Goal: Contribute content

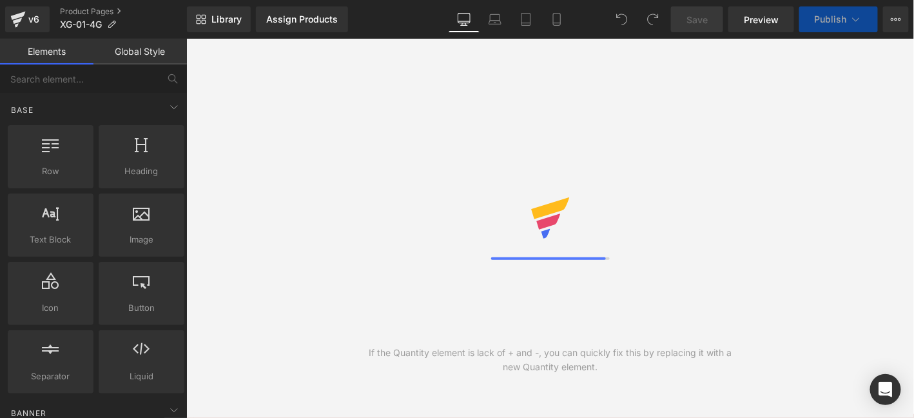
select select "pictures-first"
select select
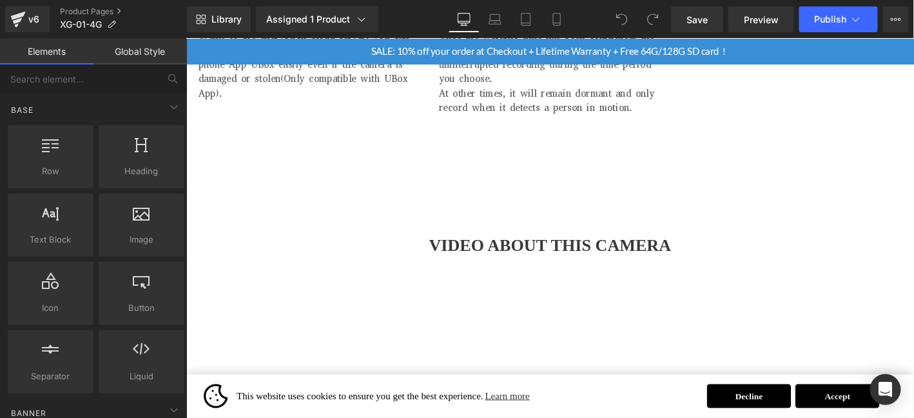
scroll to position [6810, 0]
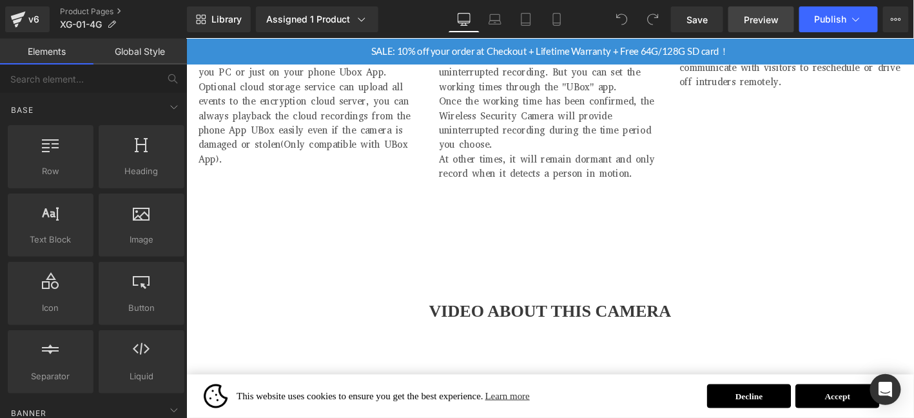
click at [757, 15] on span "Preview" at bounding box center [761, 20] width 35 height 14
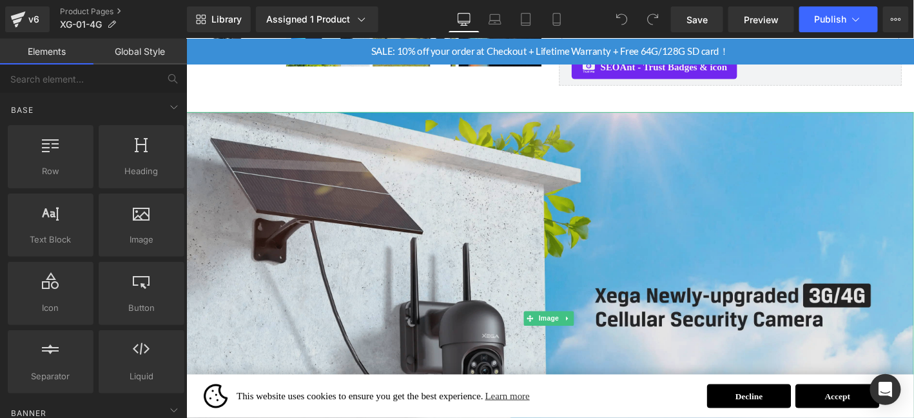
scroll to position [619, 0]
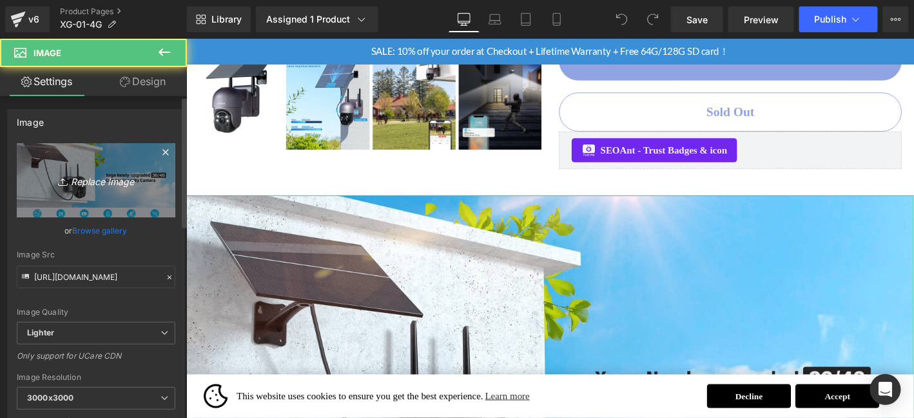
click at [87, 178] on icon "Replace Image" at bounding box center [95, 180] width 103 height 16
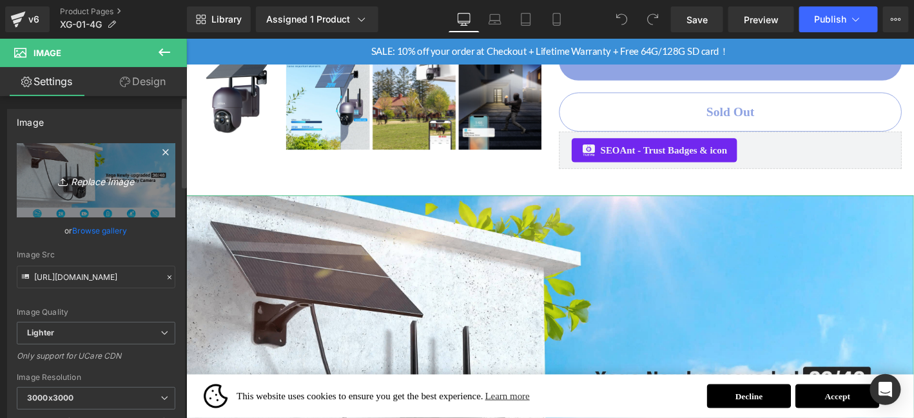
type input "C:\fakepath\画板 1.jpg"
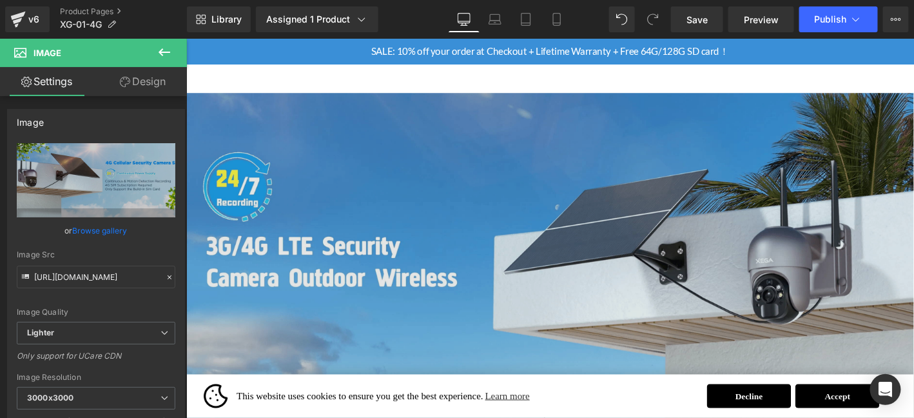
scroll to position [1220, 0]
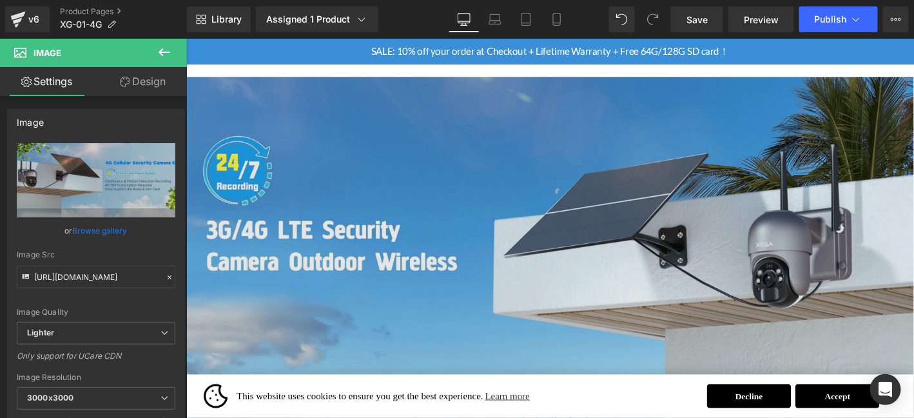
click at [472, 229] on img at bounding box center [576, 301] width 780 height 445
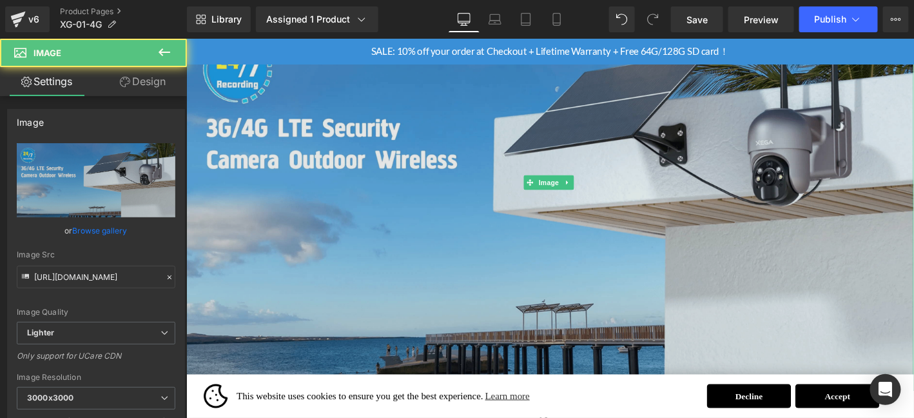
scroll to position [1370, 0]
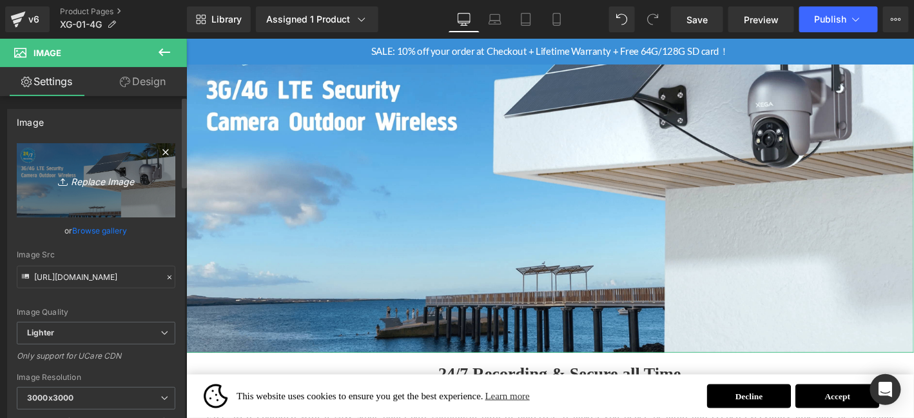
click at [99, 165] on link "Replace Image" at bounding box center [96, 180] width 159 height 74
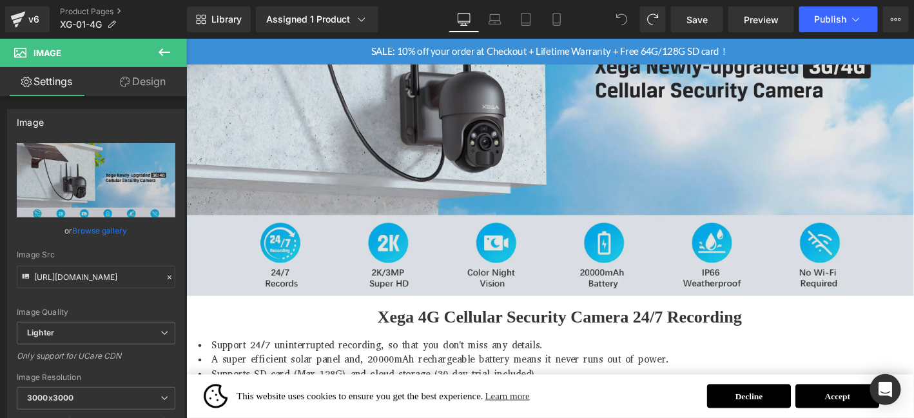
scroll to position [846, 0]
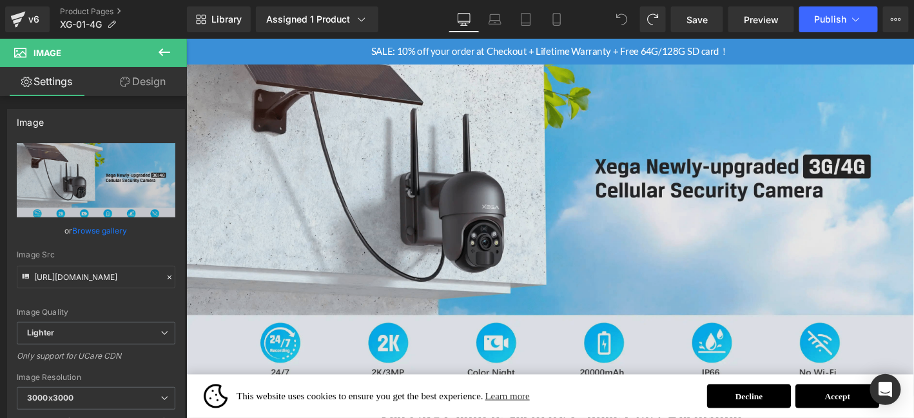
click at [596, 121] on img at bounding box center [576, 200] width 780 height 442
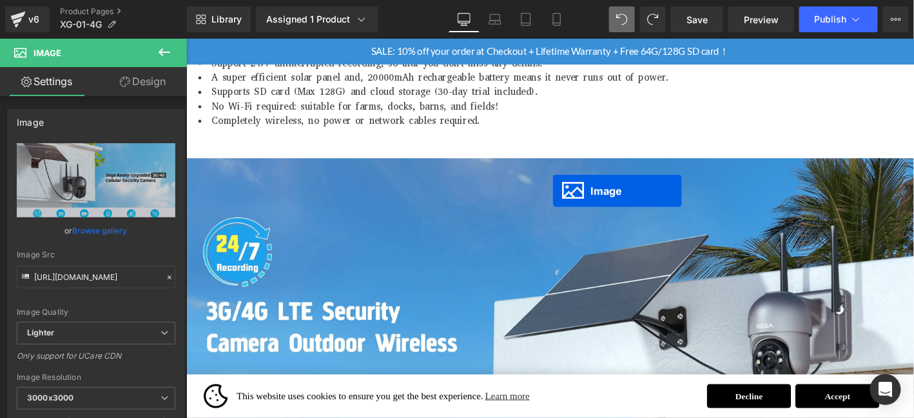
scroll to position [451, 0]
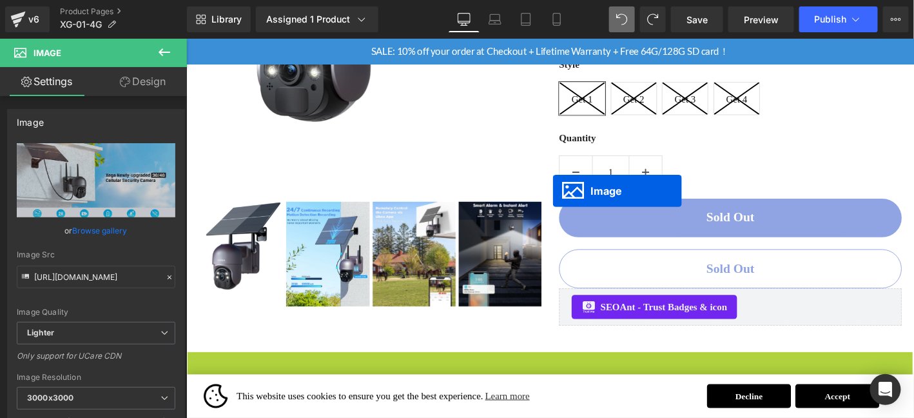
drag, startPoint x: 576, startPoint y: 246, endPoint x: 578, endPoint y: 201, distance: 44.5
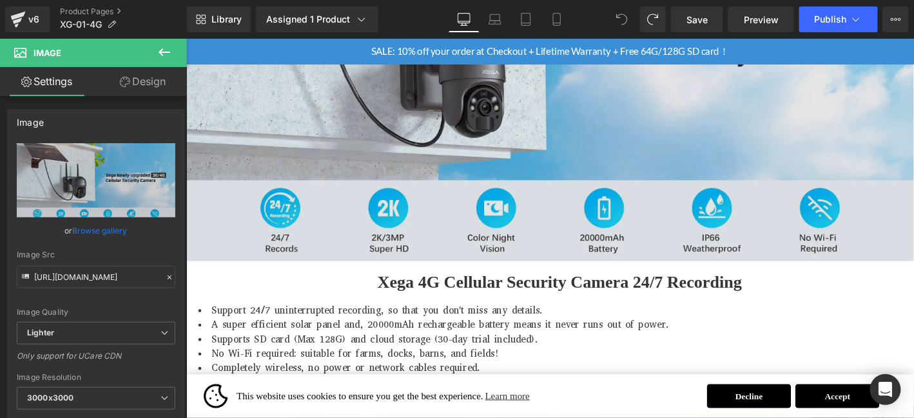
scroll to position [870, 0]
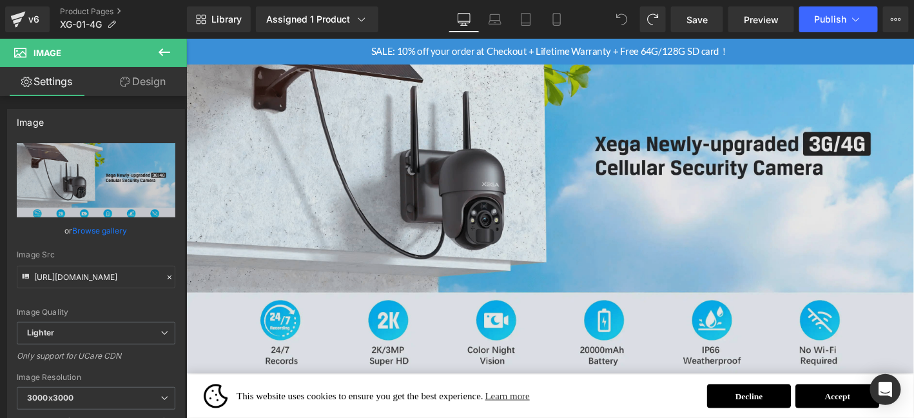
click at [674, 133] on img at bounding box center [576, 175] width 780 height 442
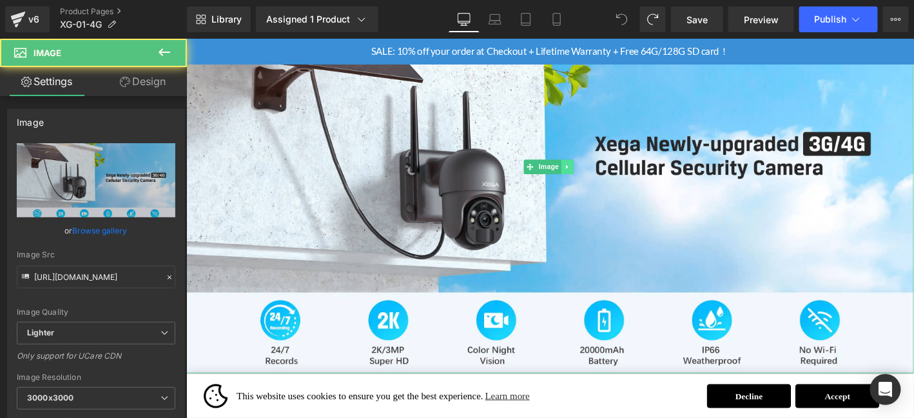
click at [599, 168] on link at bounding box center [595, 175] width 14 height 15
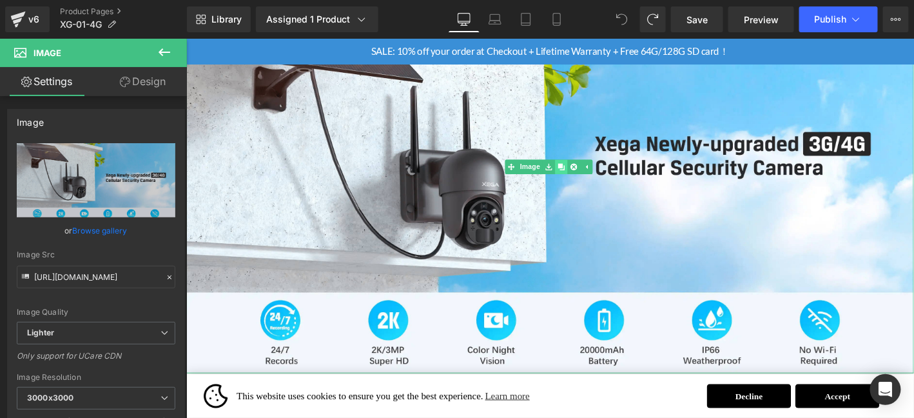
click at [590, 175] on icon at bounding box center [587, 174] width 7 height 7
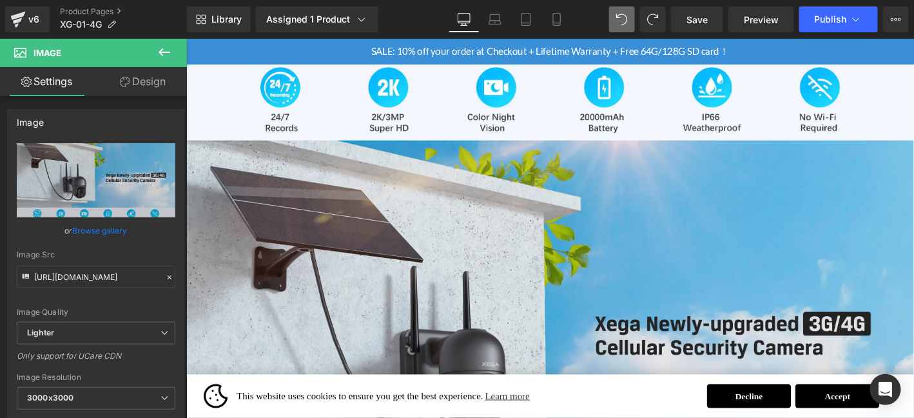
scroll to position [1172, 0]
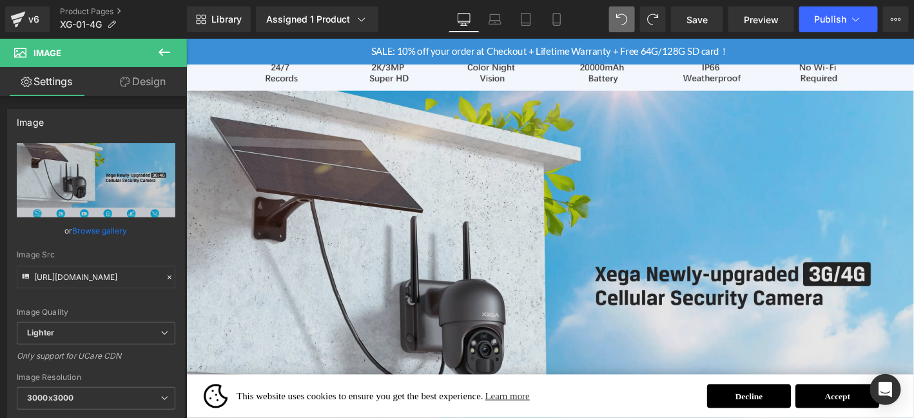
drag, startPoint x: 581, startPoint y: 235, endPoint x: 577, endPoint y: 257, distance: 23.0
click at [581, 235] on img at bounding box center [576, 315] width 780 height 442
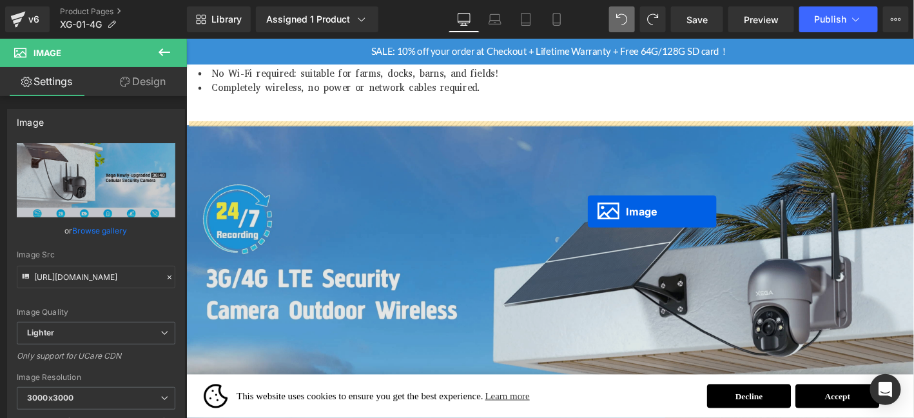
drag, startPoint x: 574, startPoint y: 318, endPoint x: 615, endPoint y: 221, distance: 105.1
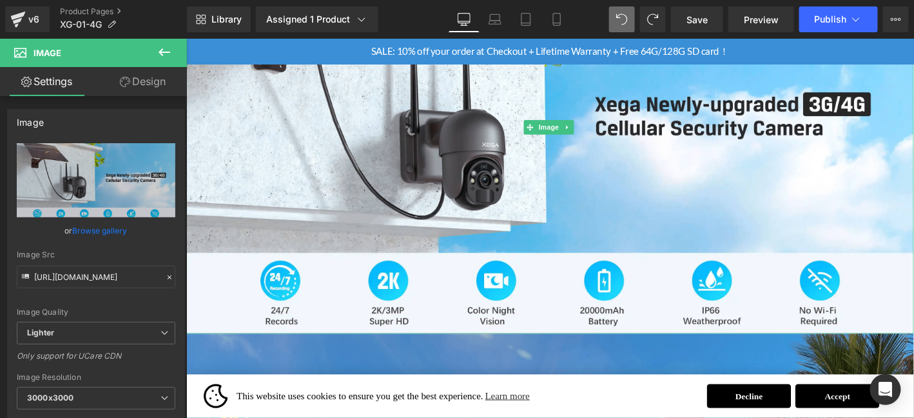
scroll to position [1569, 0]
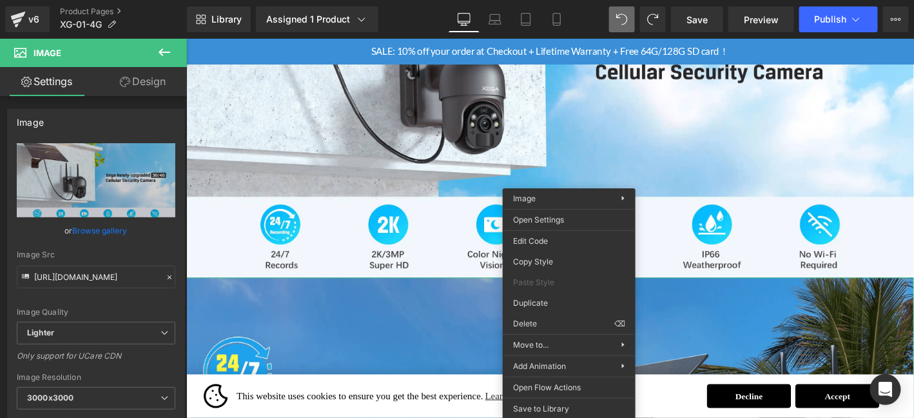
drag, startPoint x: 739, startPoint y: 360, endPoint x: 581, endPoint y: 339, distance: 159.2
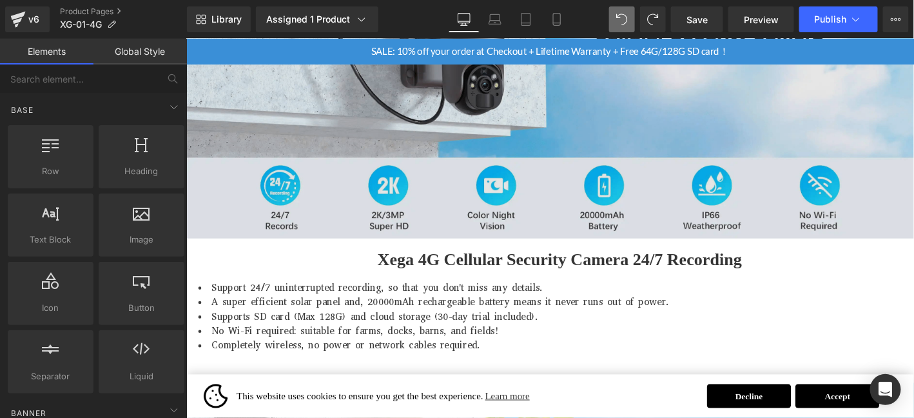
scroll to position [925, 0]
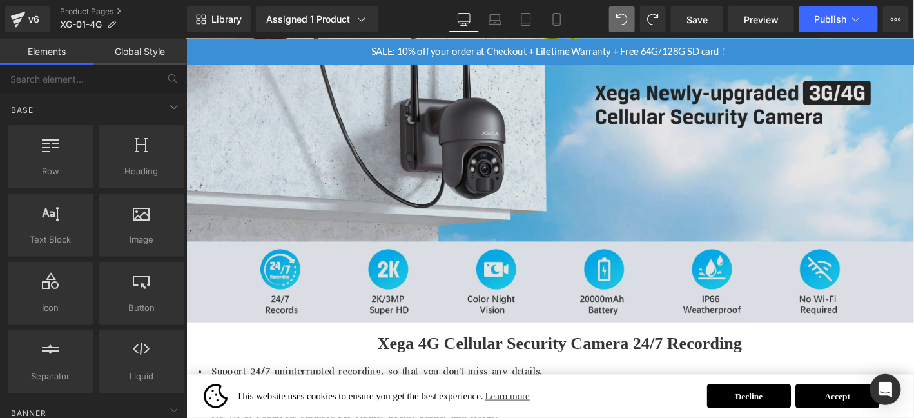
click at [503, 134] on img at bounding box center [576, 120] width 780 height 442
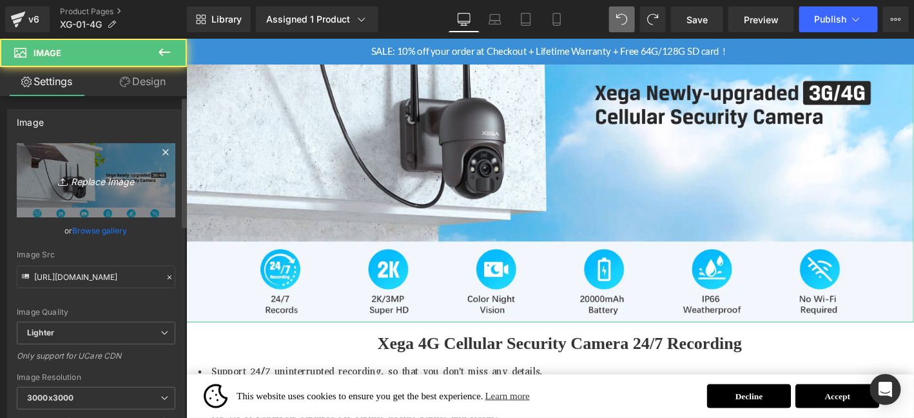
click at [72, 157] on link "Replace Image" at bounding box center [96, 180] width 159 height 74
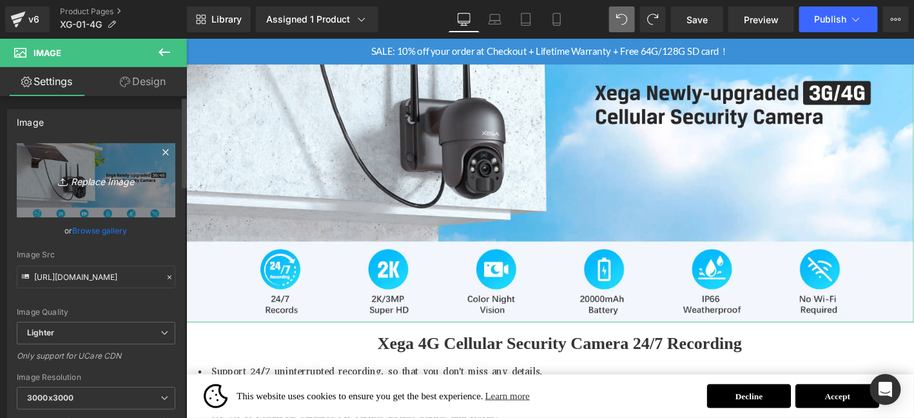
type input "C:\fakepath\画板 1.jpg"
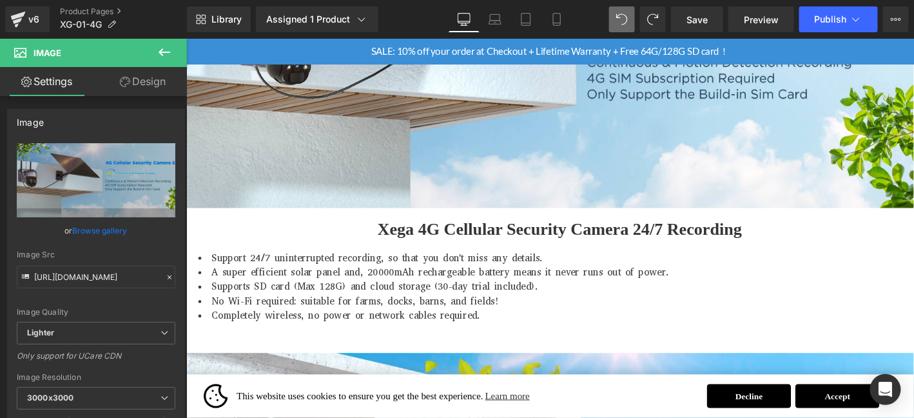
click at [551, 286] on li "A super efficient solar panel and, 20000mAh rechargeable battery means it never…" at bounding box center [576, 287] width 754 height 15
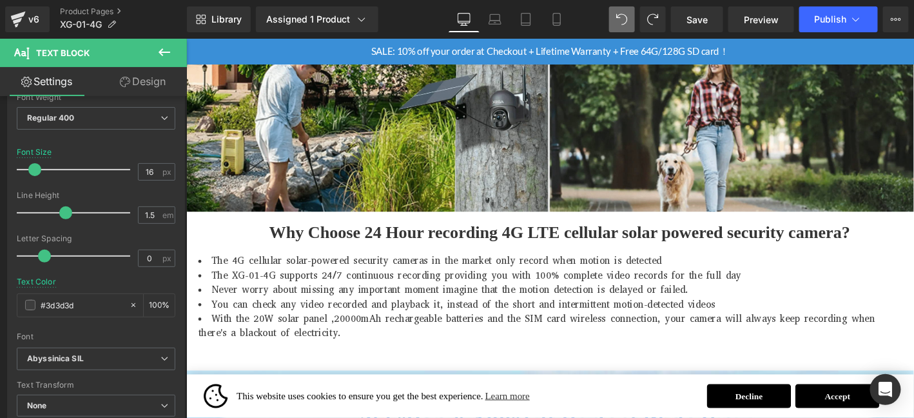
scroll to position [193, 0]
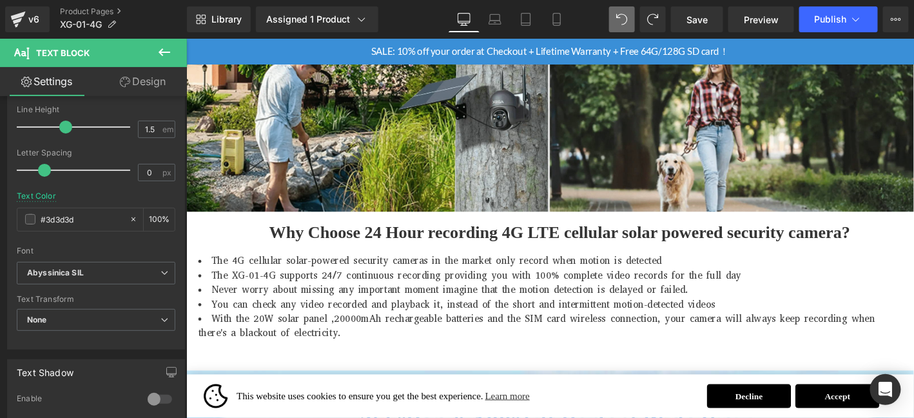
click at [167, 51] on icon at bounding box center [165, 52] width 12 height 8
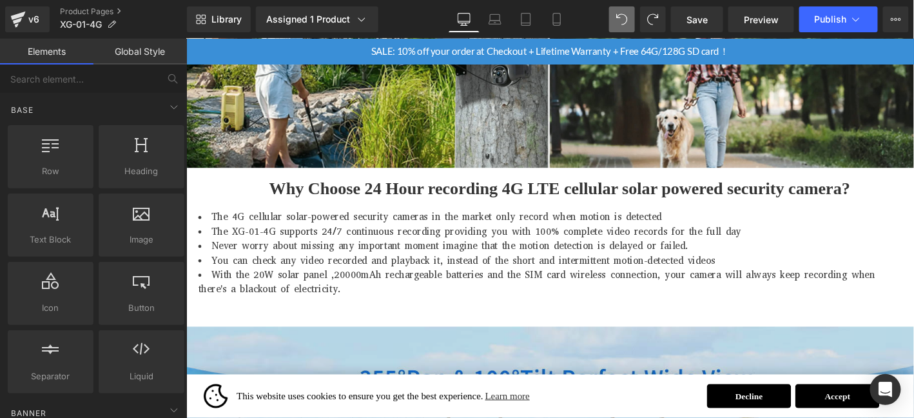
scroll to position [2751, 0]
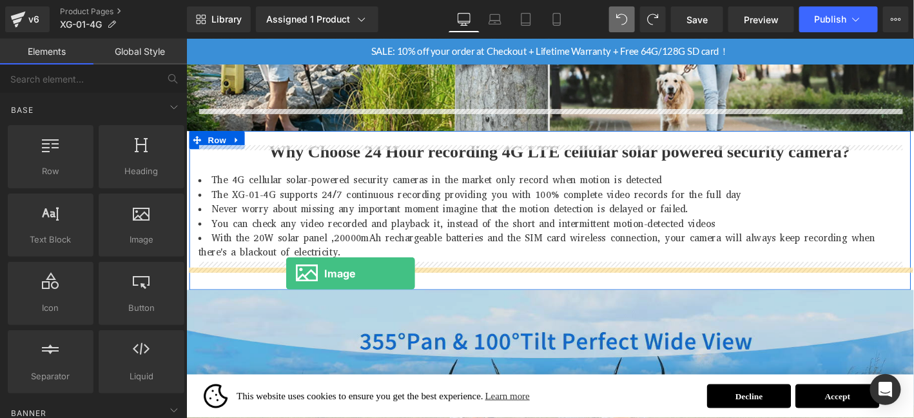
drag, startPoint x: 327, startPoint y: 255, endPoint x: 293, endPoint y: 289, distance: 48.8
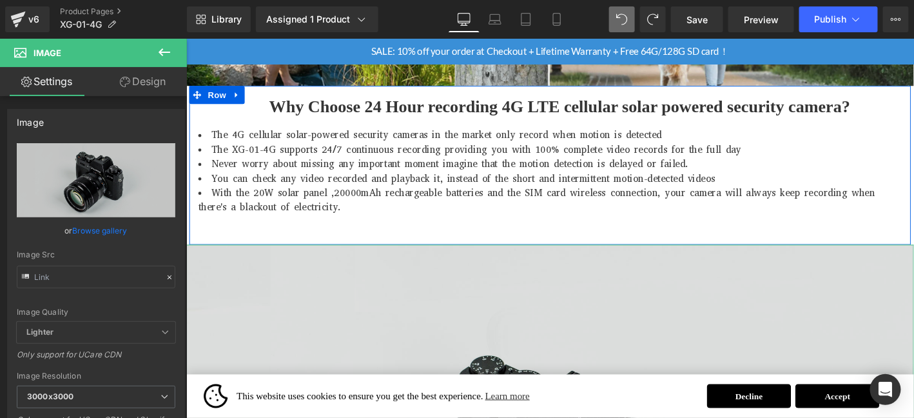
scroll to position [2902, 0]
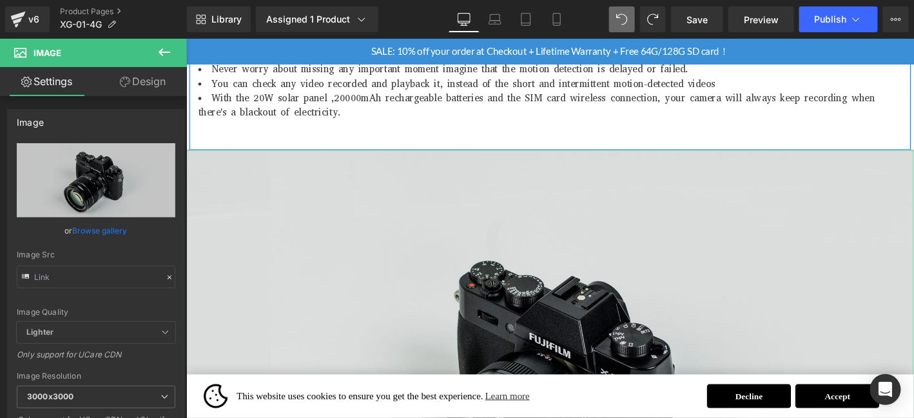
click at [484, 293] on img at bounding box center [576, 415] width 780 height 517
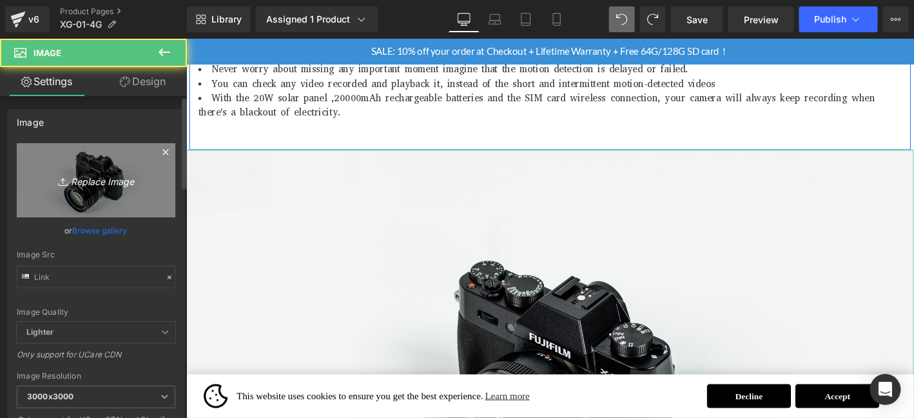
click at [55, 155] on link "Replace Image" at bounding box center [96, 180] width 159 height 74
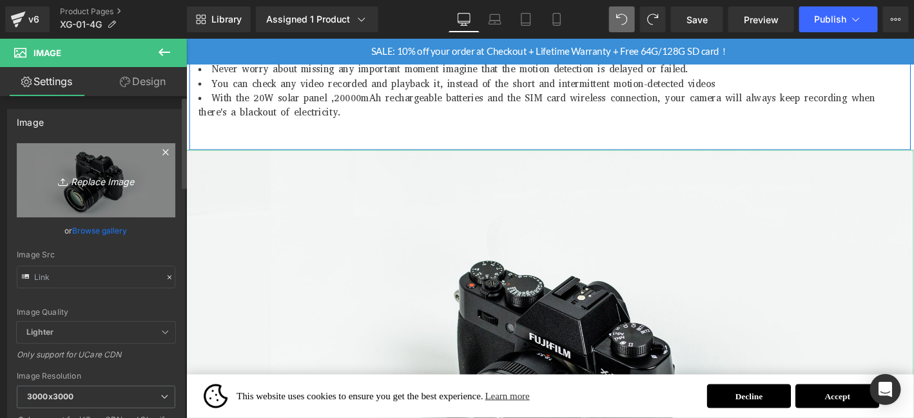
type input "C:\fakepath\画板 7.jpg"
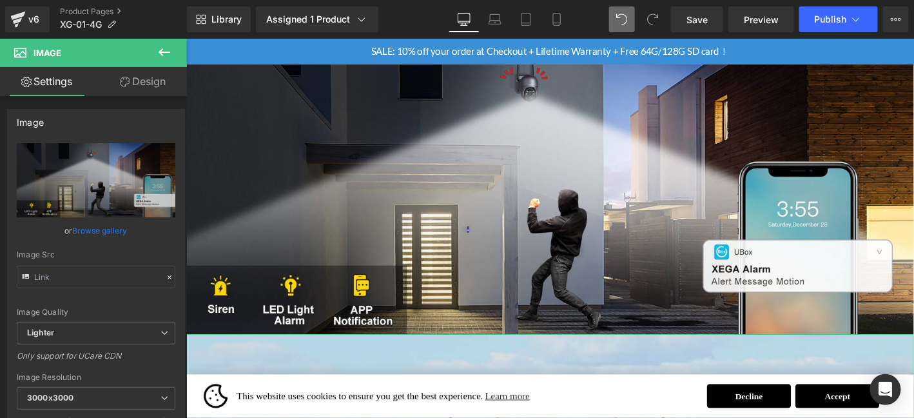
scroll to position [2944, 0]
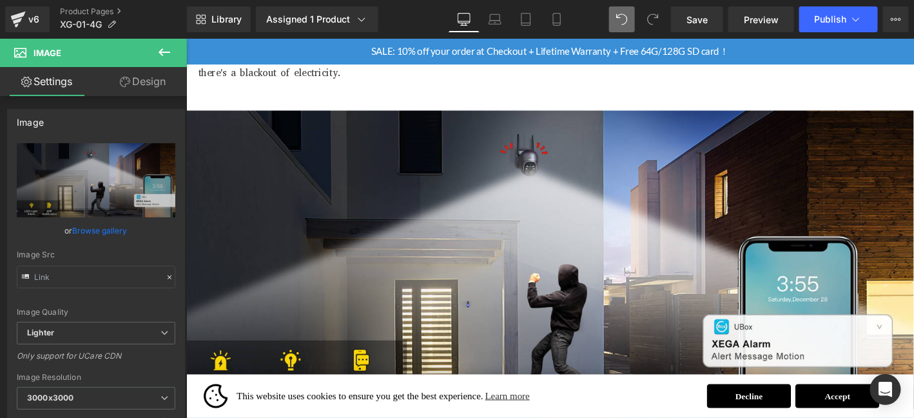
drag, startPoint x: 302, startPoint y: 412, endPoint x: 376, endPoint y: 438, distance: 78.1
click at [302, 412] on span "This website uses cookies to ensure you get the best experience. Learn more" at bounding box center [487, 420] width 494 height 19
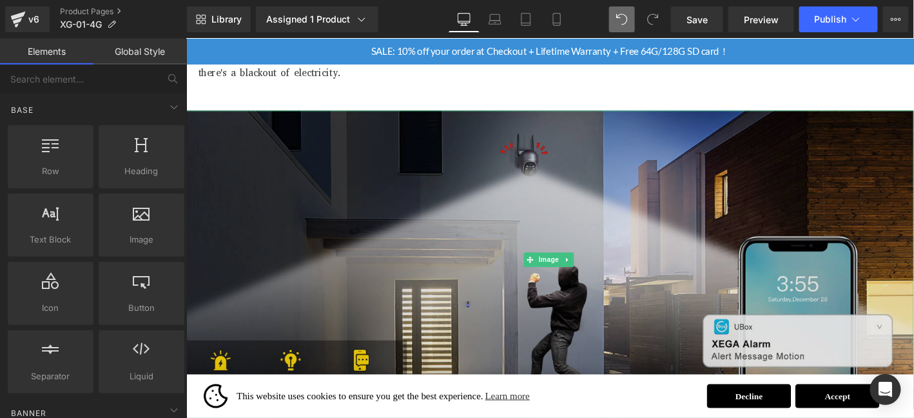
click at [880, 250] on img at bounding box center [576, 275] width 780 height 320
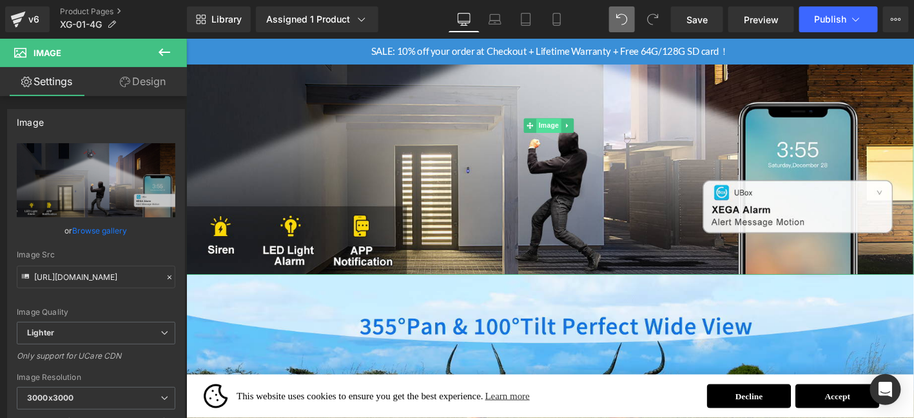
scroll to position [3095, 0]
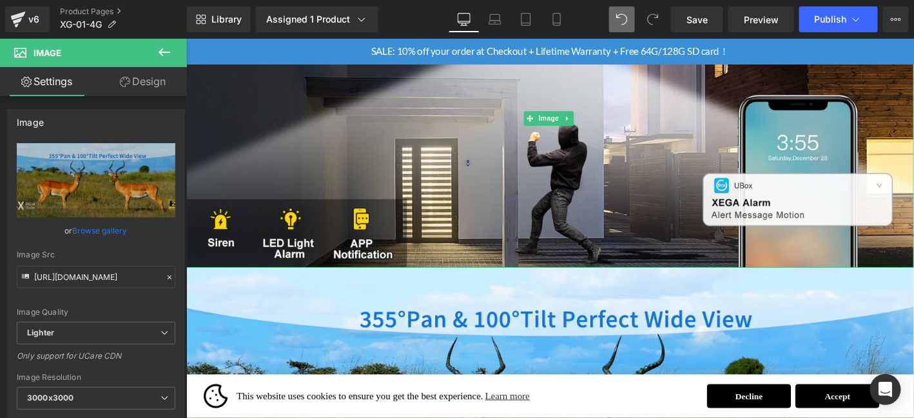
click at [880, 255] on div "Image" at bounding box center [576, 124] width 780 height 320
